Goal: Transaction & Acquisition: Purchase product/service

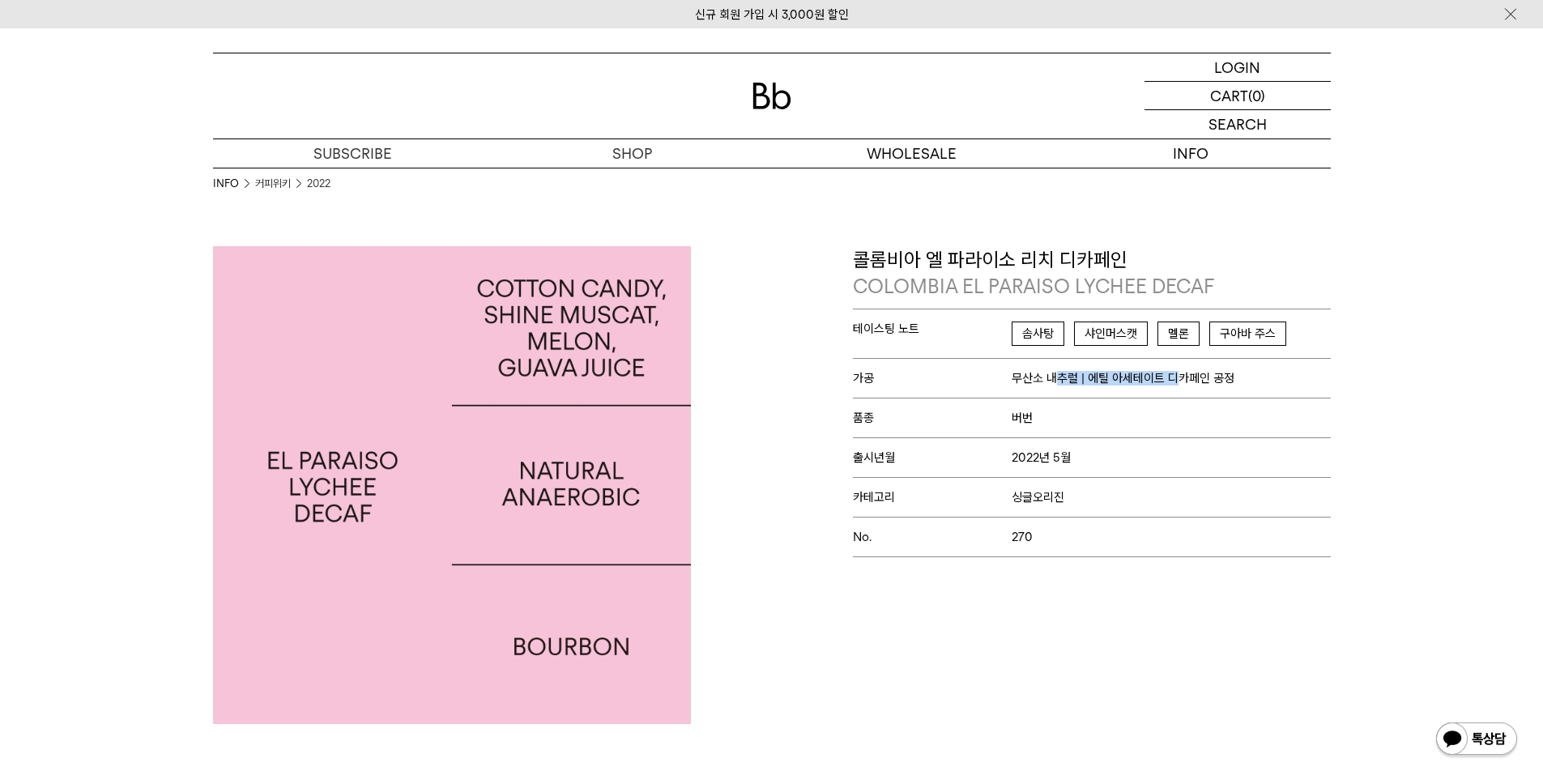
drag, startPoint x: 1062, startPoint y: 376, endPoint x: 1176, endPoint y: 376, distance: 114.0
click at [1176, 376] on span "무산소 내추럴 | 에틸 아세테이트 디카페인 공정" at bounding box center [1123, 378] width 223 height 14
drag, startPoint x: 1184, startPoint y: 376, endPoint x: 1082, endPoint y: 367, distance: 102.4
click at [1082, 367] on p "가공 무산소 내추럴 | 에틸 아세테이트 디카페인 공정" at bounding box center [1092, 378] width 478 height 40
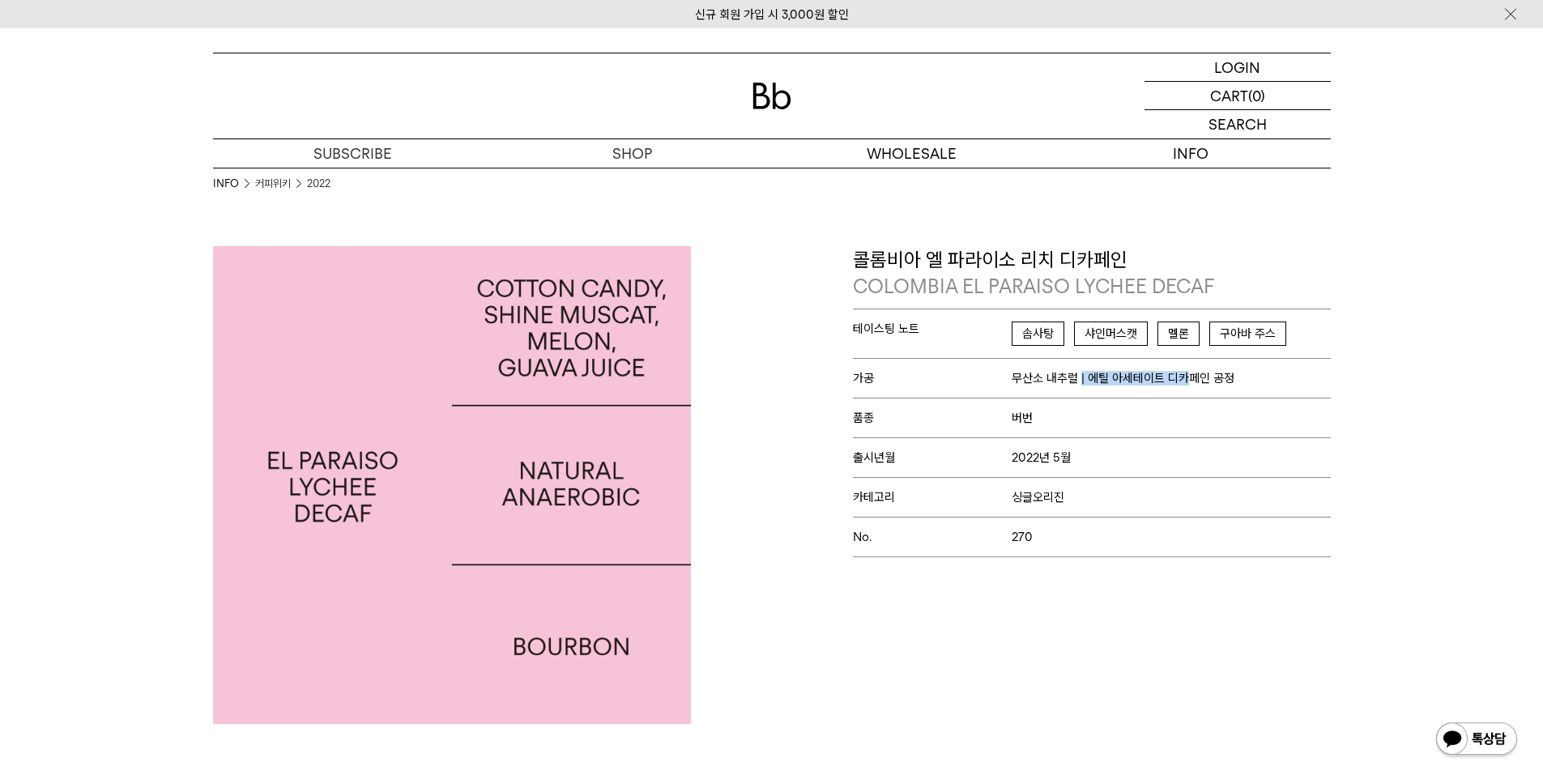
click at [1082, 367] on p "가공 무산소 내추럴 | 에틸 아세테이트 디카페인 공정" at bounding box center [1092, 378] width 478 height 40
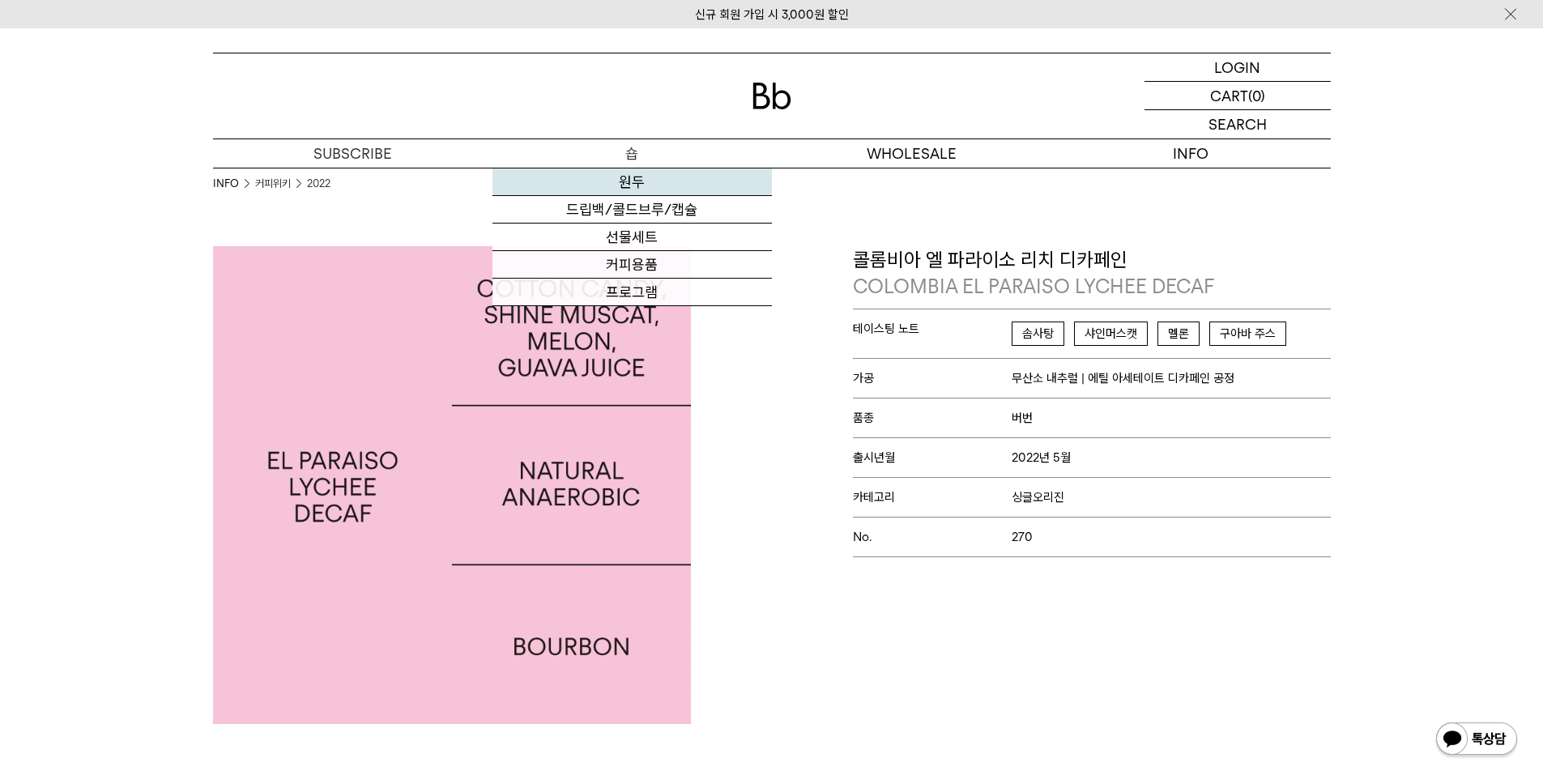
click at [650, 176] on link "원두" at bounding box center [632, 182] width 280 height 27
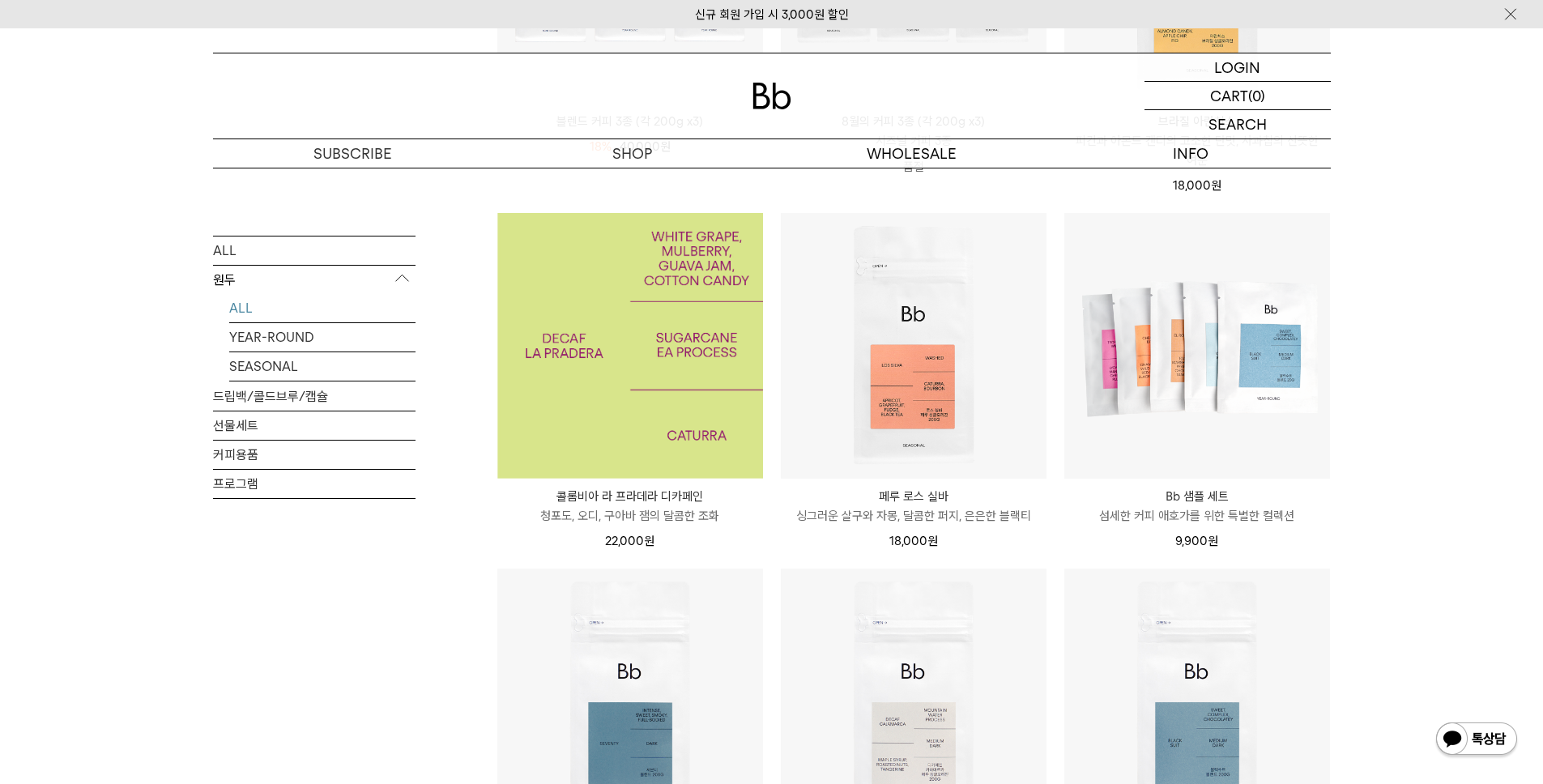
scroll to position [486, 0]
click at [643, 340] on img at bounding box center [630, 346] width 265 height 265
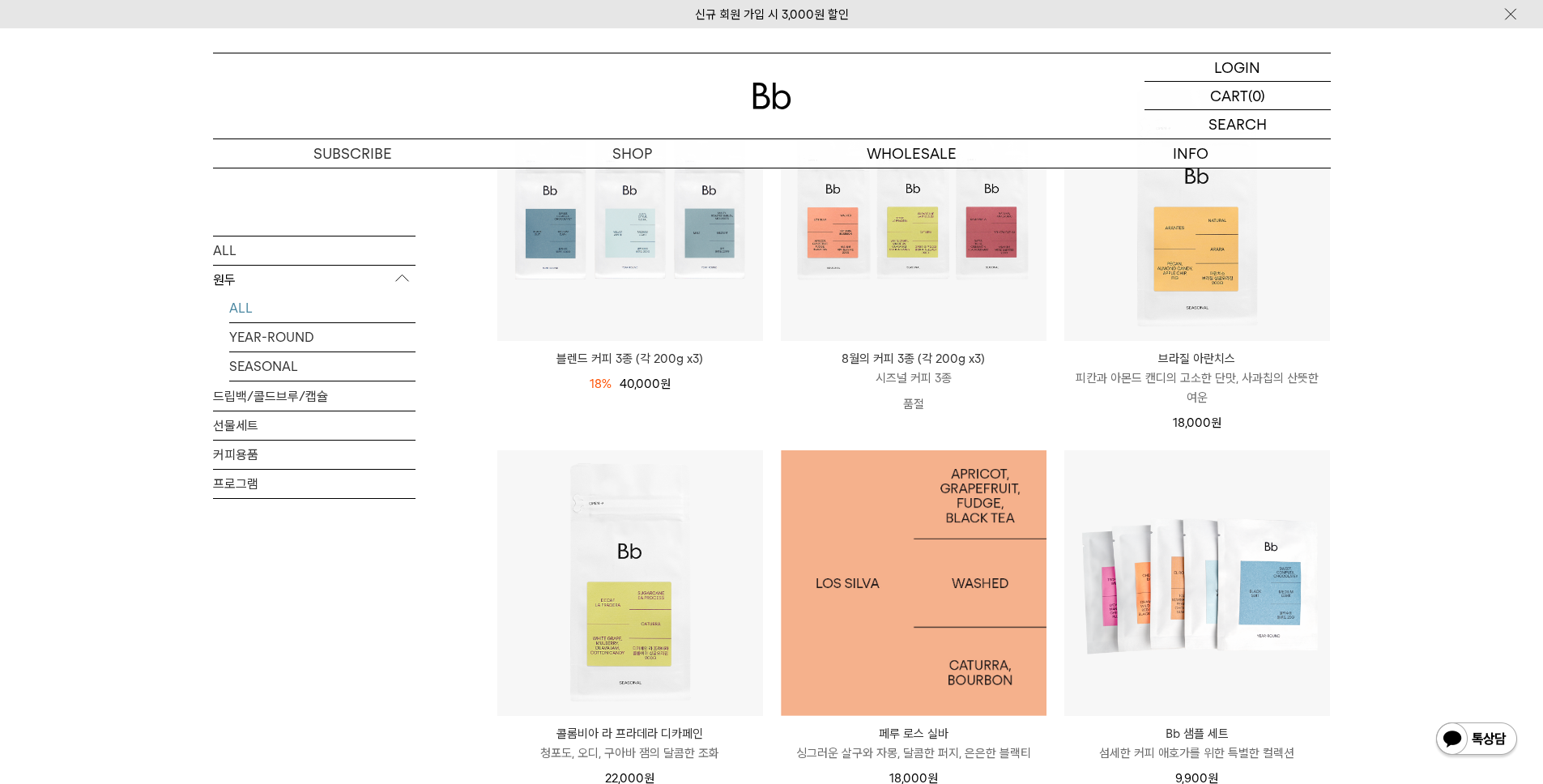
scroll to position [243, 0]
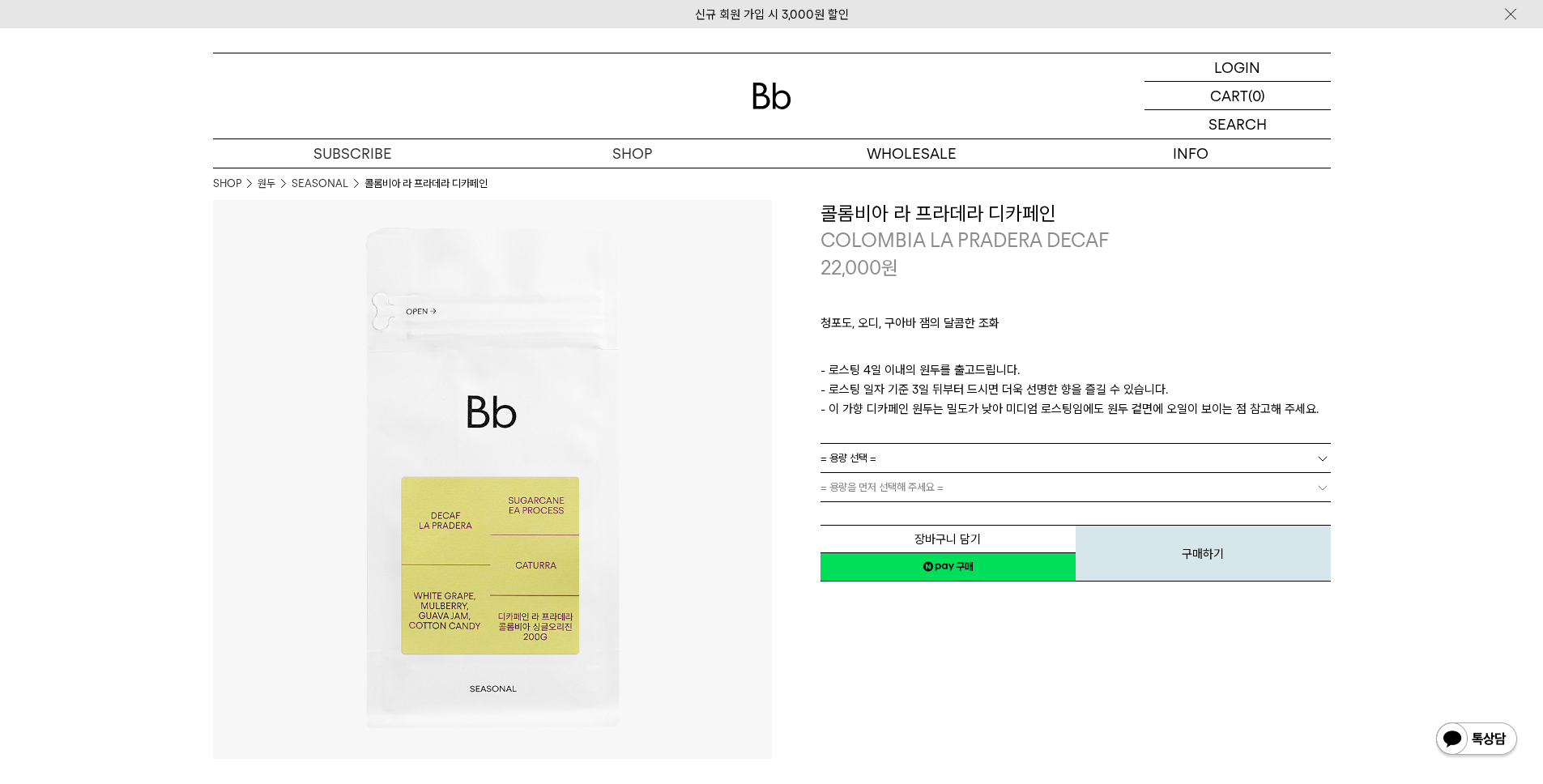
click at [1038, 446] on link "= 용량 선택 =" at bounding box center [1076, 457] width 510 height 28
click at [948, 510] on li "600g" at bounding box center [1084, 516] width 494 height 29
click at [988, 491] on link "= 분쇄도 선택 =" at bounding box center [1076, 486] width 510 height 28
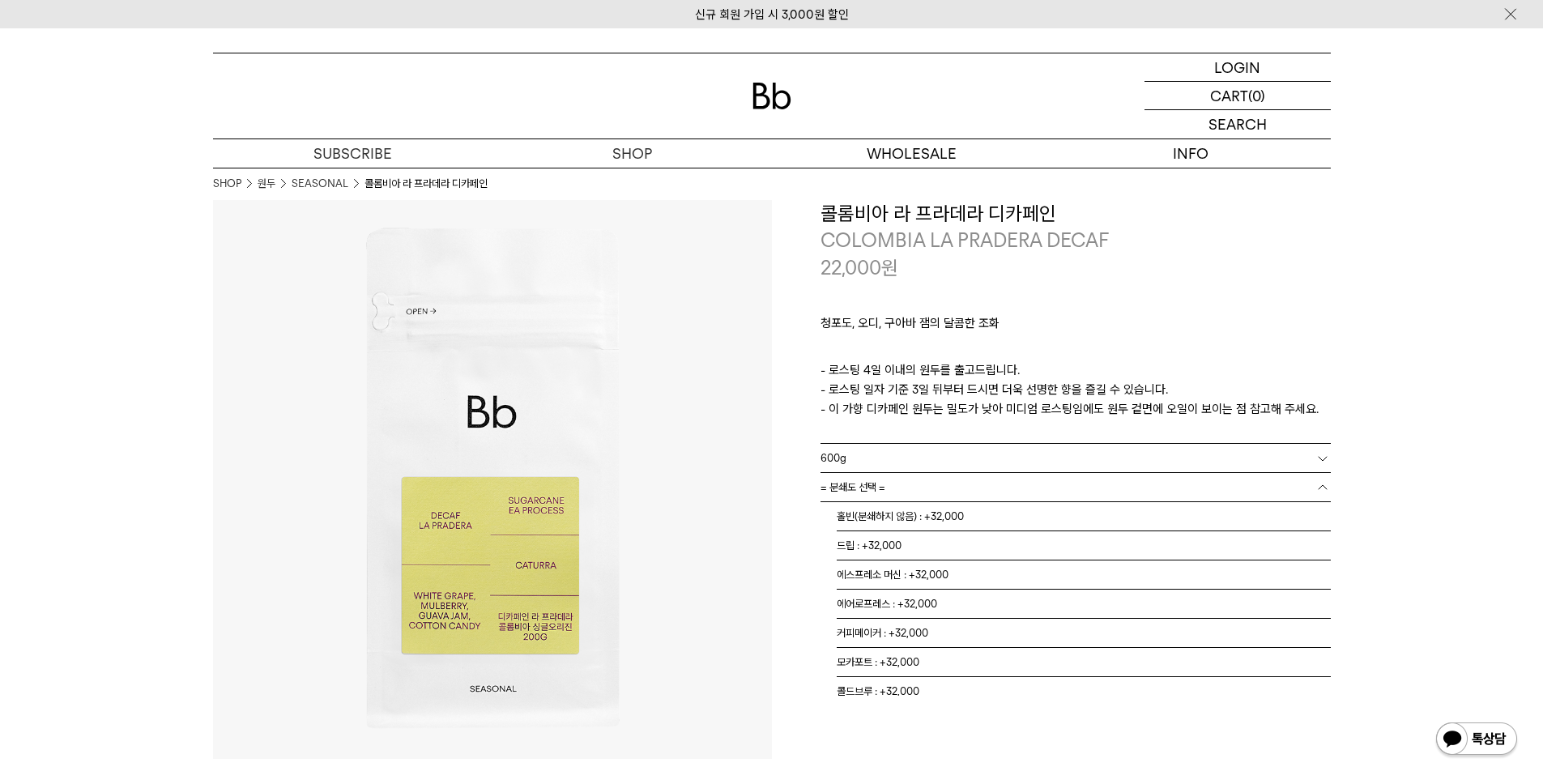
click at [988, 491] on link "= 분쇄도 선택 =" at bounding box center [1076, 486] width 510 height 28
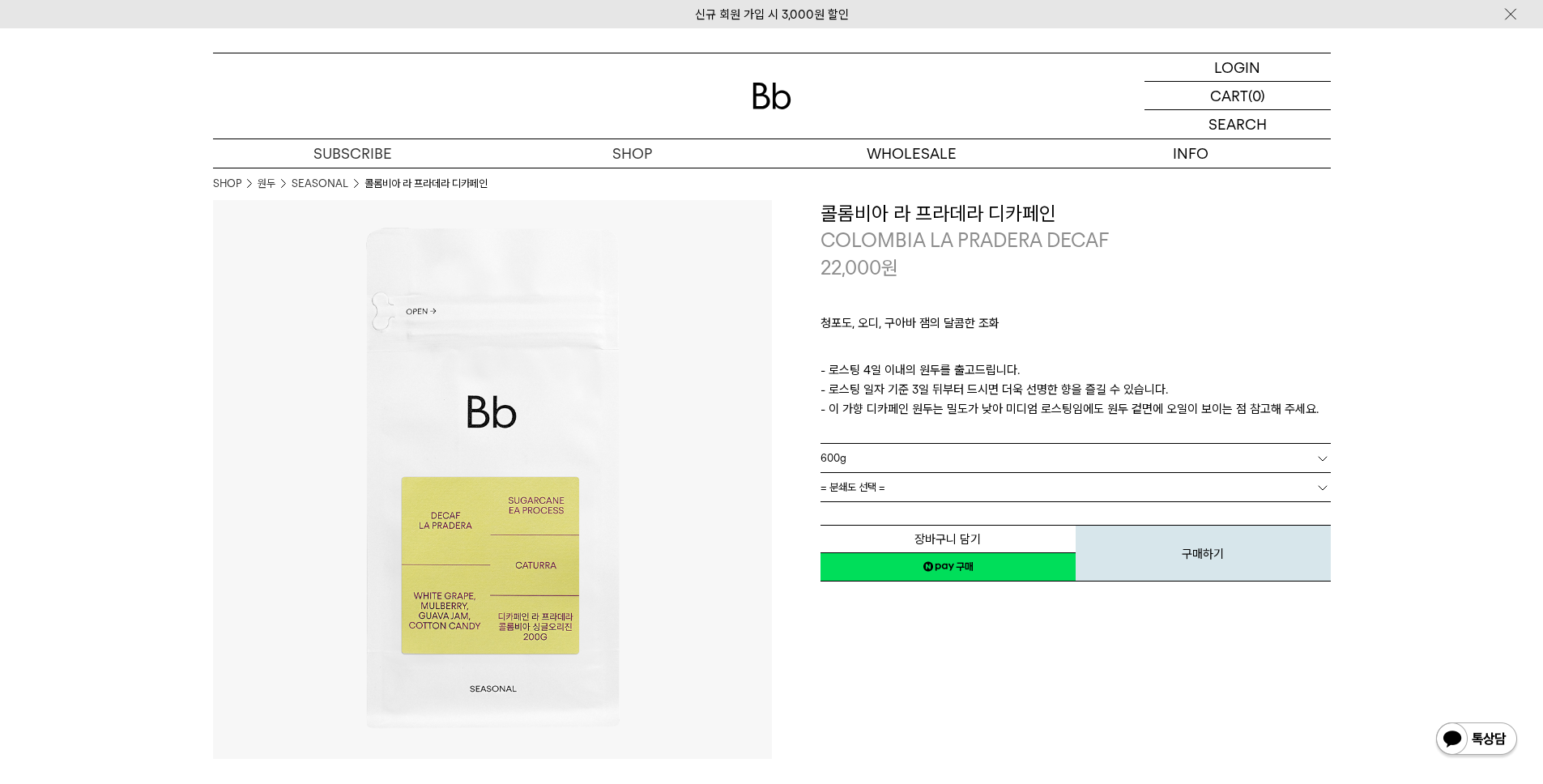
click at [992, 440] on div "청포도, 오디, 구아바 잼의 달콤한 조화 ㅤ 로스팅 일자 안내 - 로스팅 4일 이내의 원두를 출고드립니다. - 로스팅 일자 기준 3일 뒤부터 …" at bounding box center [1076, 361] width 510 height 162
click at [990, 450] on link "600g" at bounding box center [1076, 457] width 510 height 28
click at [956, 476] on li "200g" at bounding box center [1084, 487] width 494 height 29
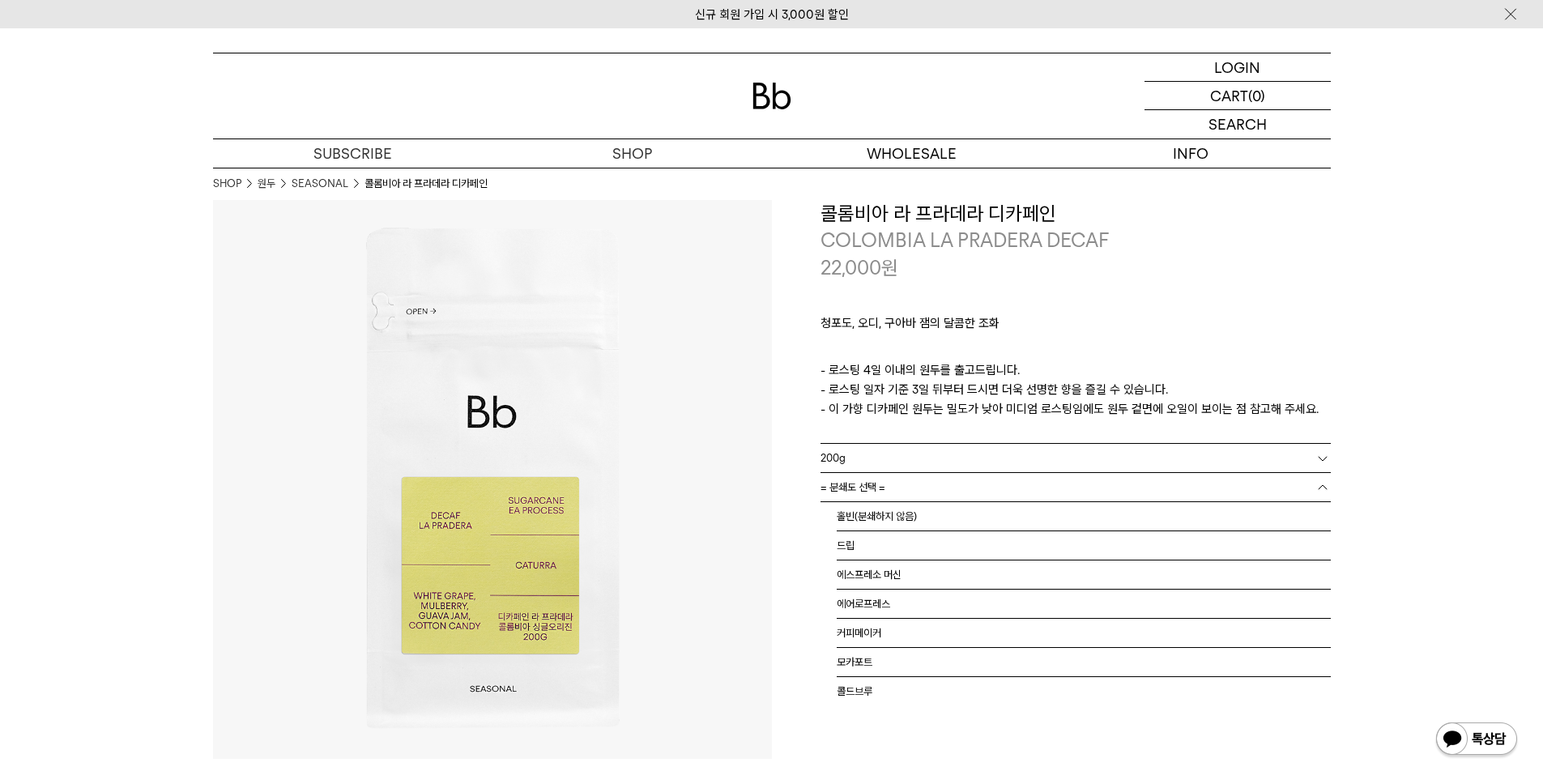
click at [949, 484] on link "= 분쇄도 선택 =" at bounding box center [1076, 486] width 510 height 28
